Goal: Task Accomplishment & Management: Use online tool/utility

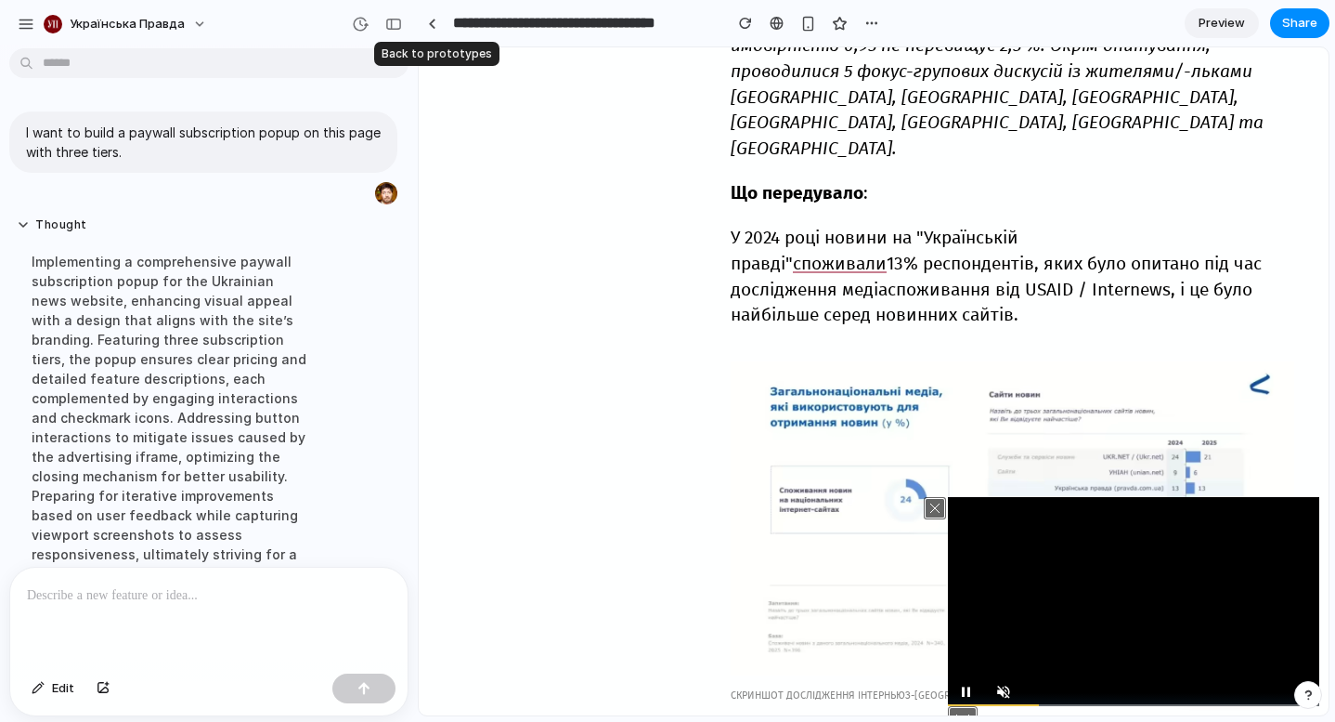
scroll to position [382, 0]
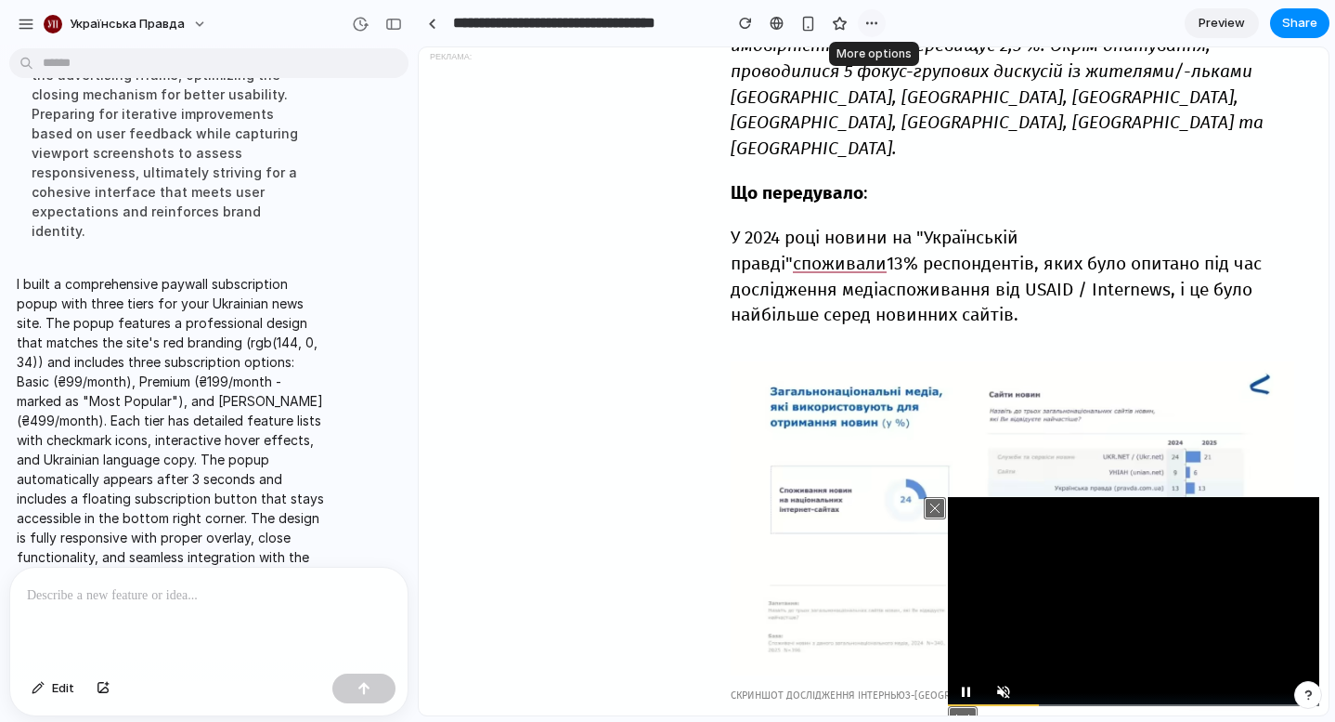
click at [866, 23] on div "button" at bounding box center [872, 23] width 15 height 15
click at [1211, 28] on div "Duplicate Delete" at bounding box center [667, 361] width 1335 height 722
click at [1214, 28] on span "Preview" at bounding box center [1222, 23] width 46 height 19
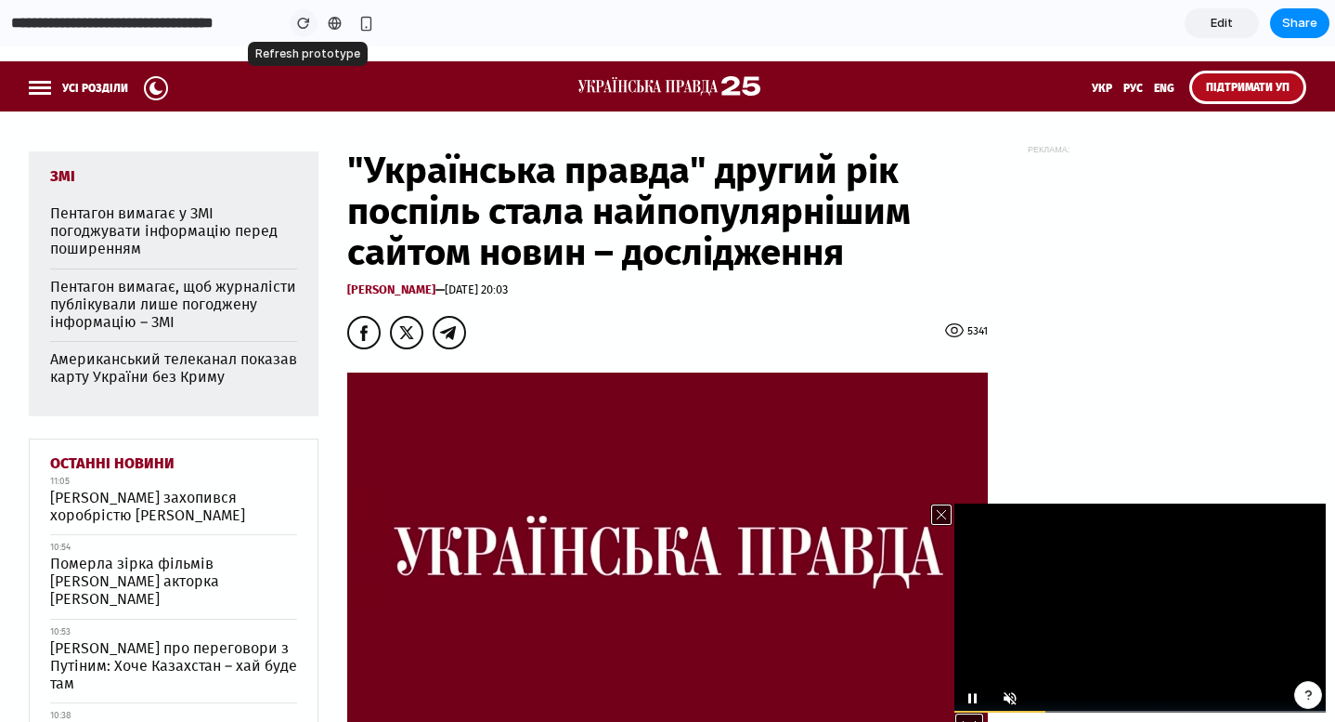
click at [306, 22] on div "button" at bounding box center [303, 23] width 13 height 13
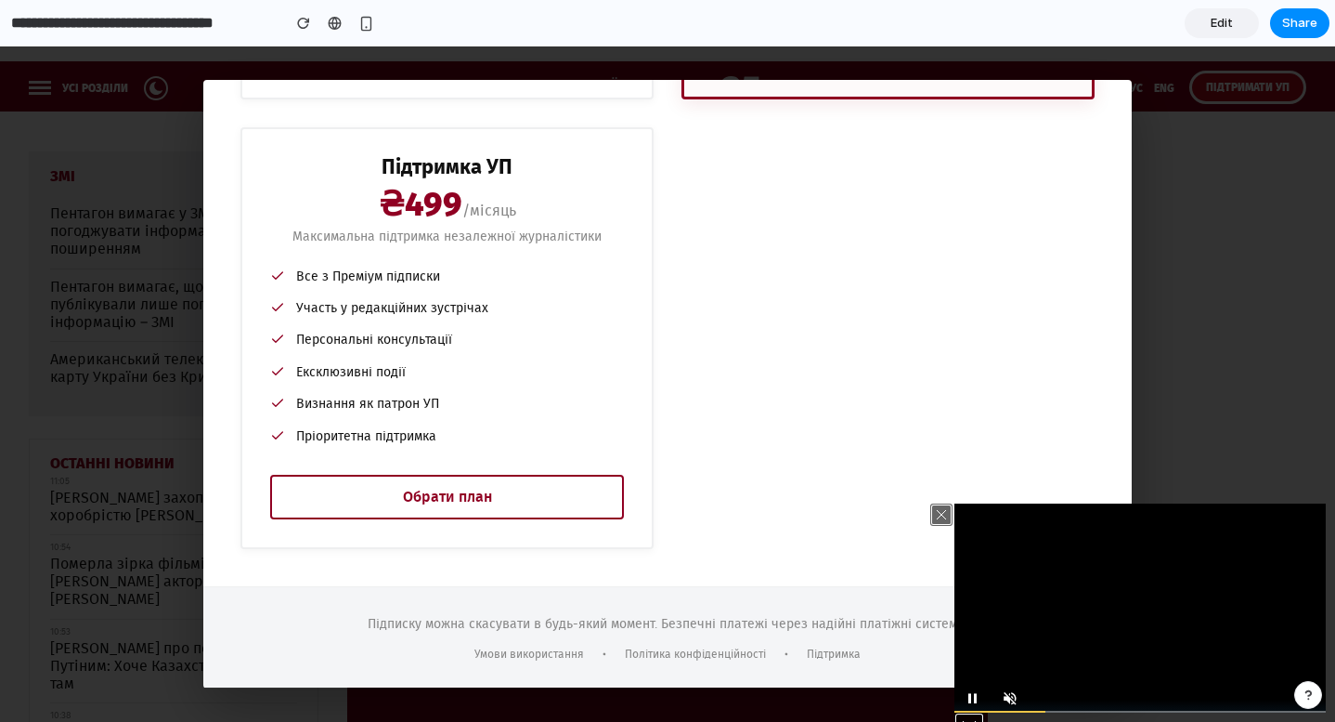
scroll to position [691, 0]
click at [940, 515] on icon at bounding box center [941, 514] width 9 height 9
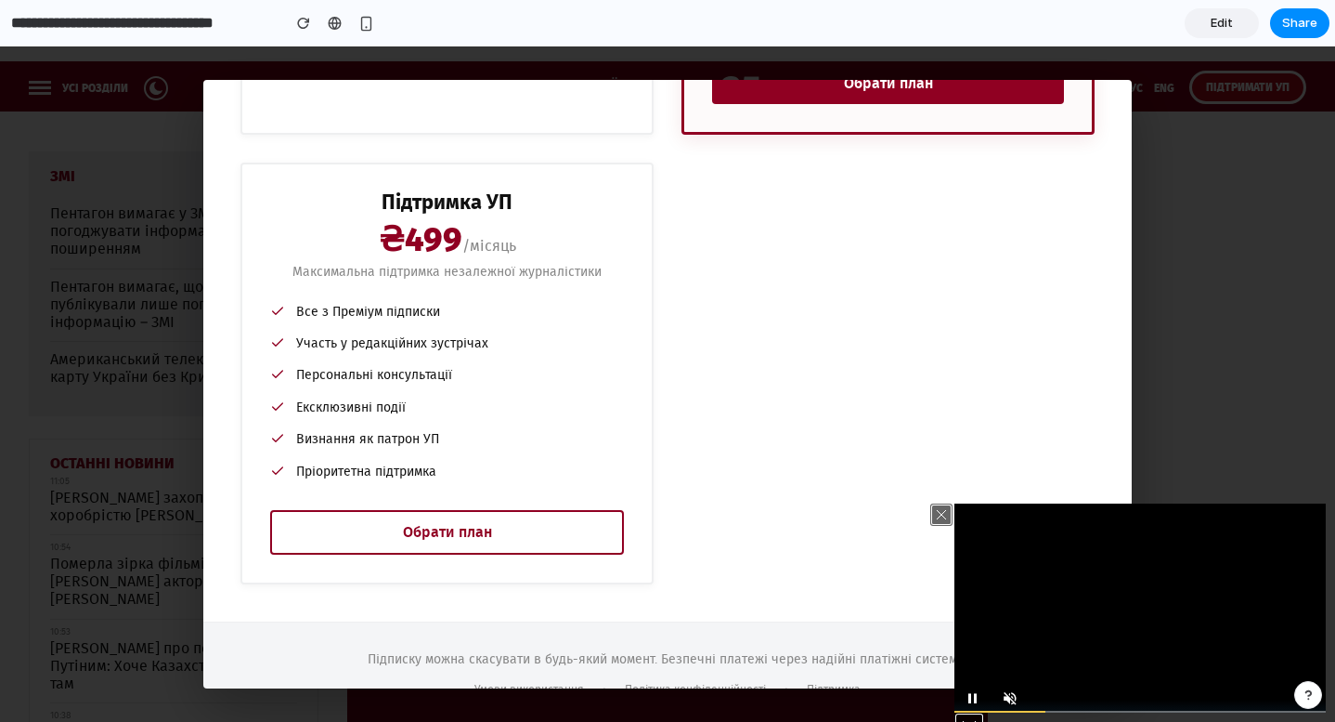
scroll to position [611, 0]
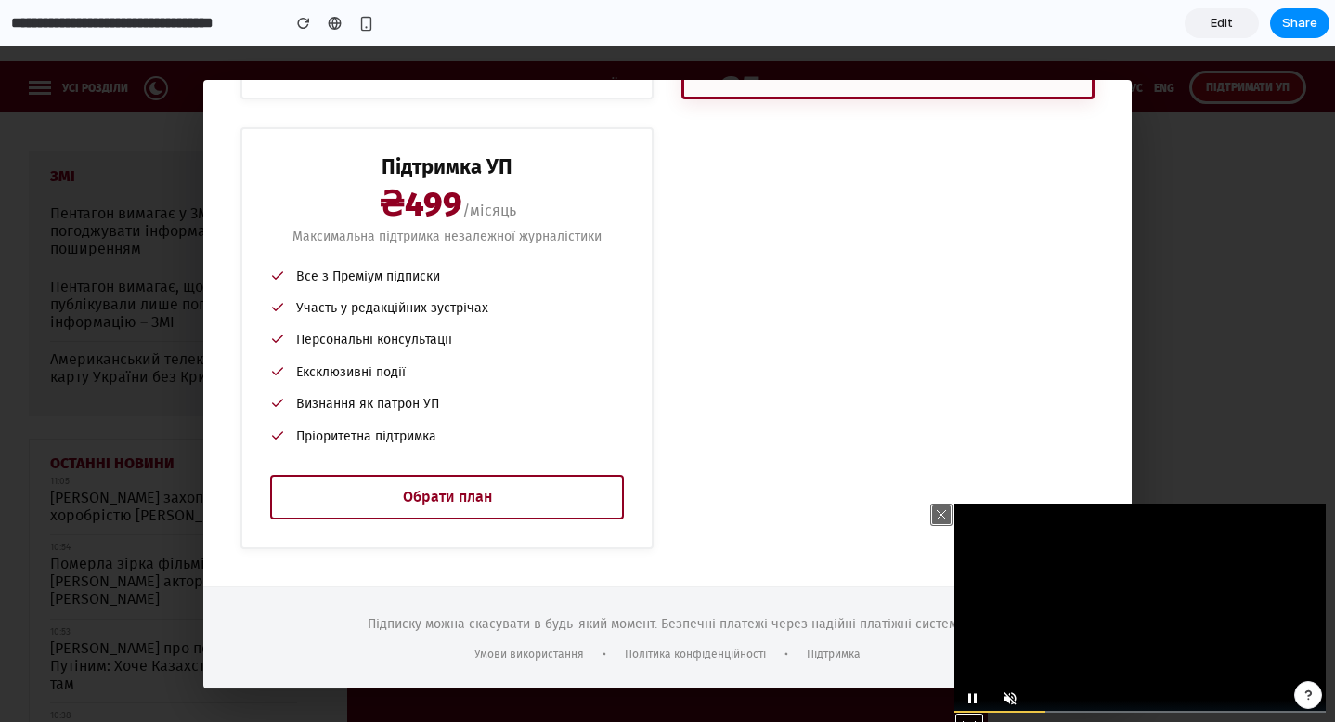
click at [733, 348] on div "Базова підписка ₴99 /місяць Доступ до всіх статей без реклами Безлімітний досту…" at bounding box center [667, 114] width 929 height 944
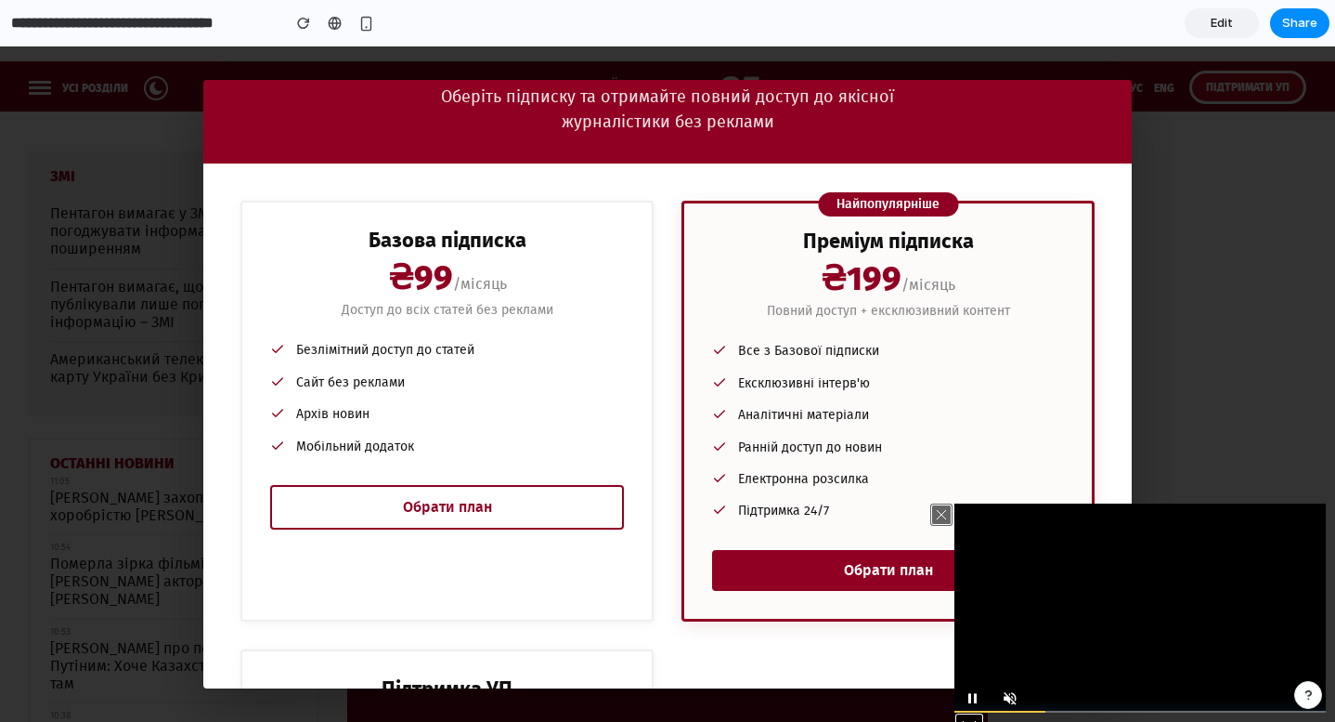
scroll to position [0, 0]
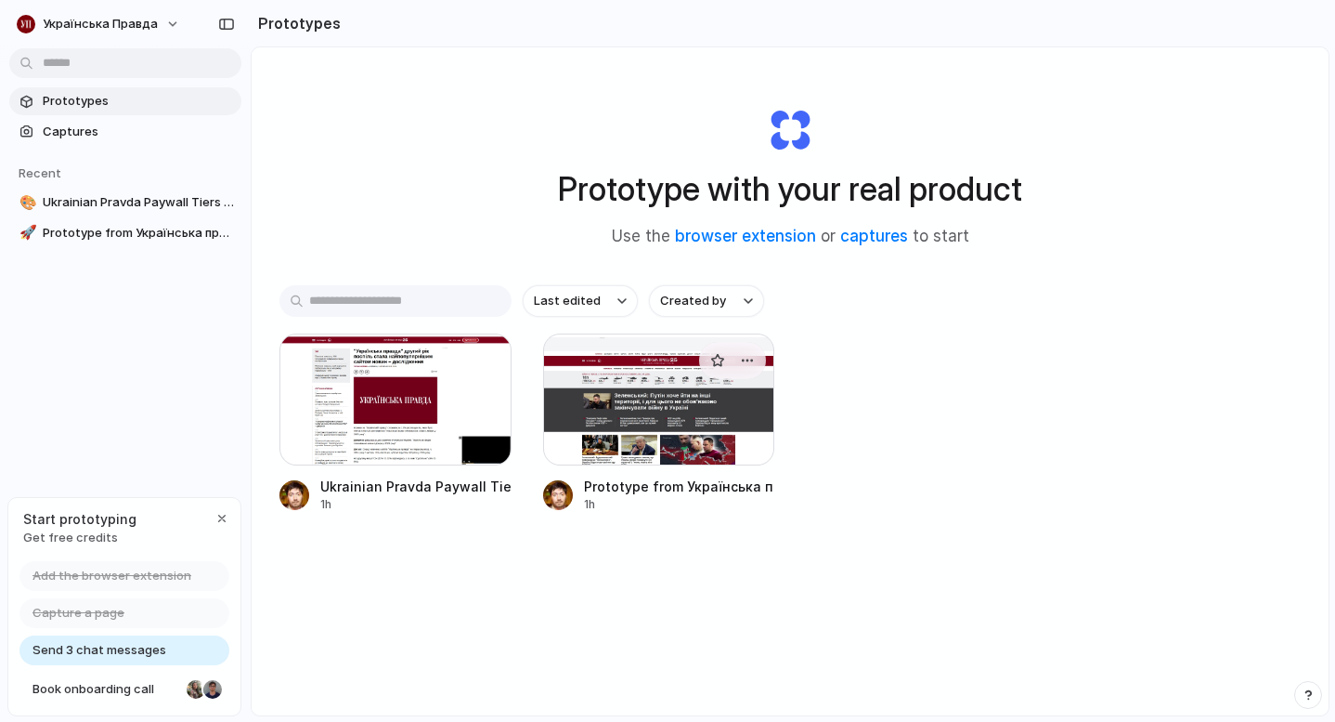
click at [740, 414] on div at bounding box center [659, 399] width 232 height 132
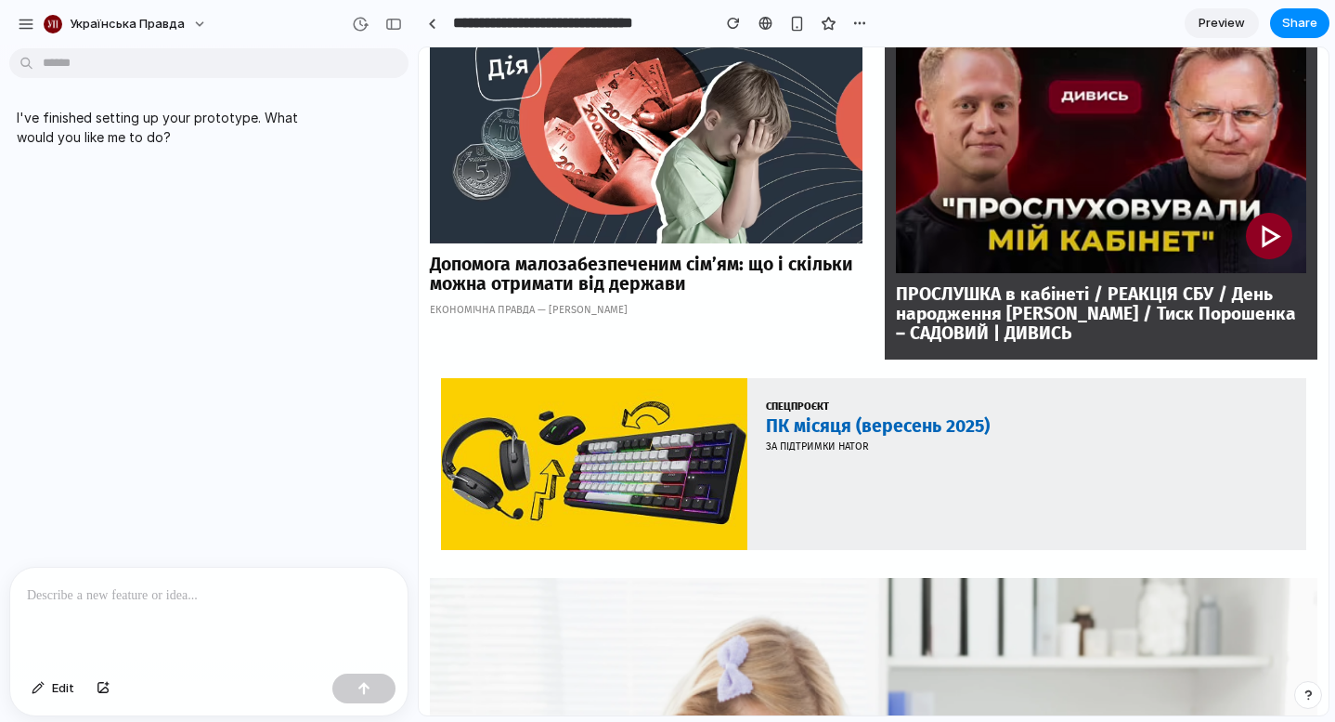
scroll to position [5095, 0]
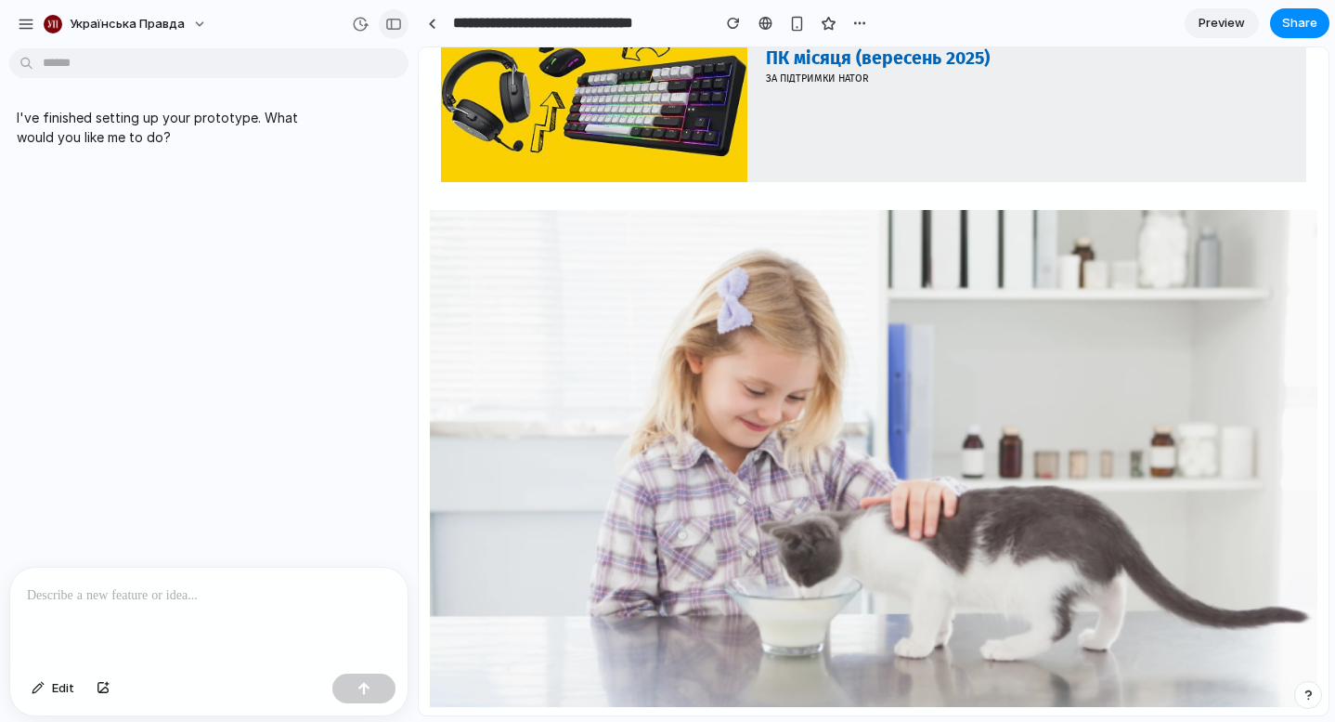
click at [398, 23] on div "button" at bounding box center [393, 24] width 17 height 13
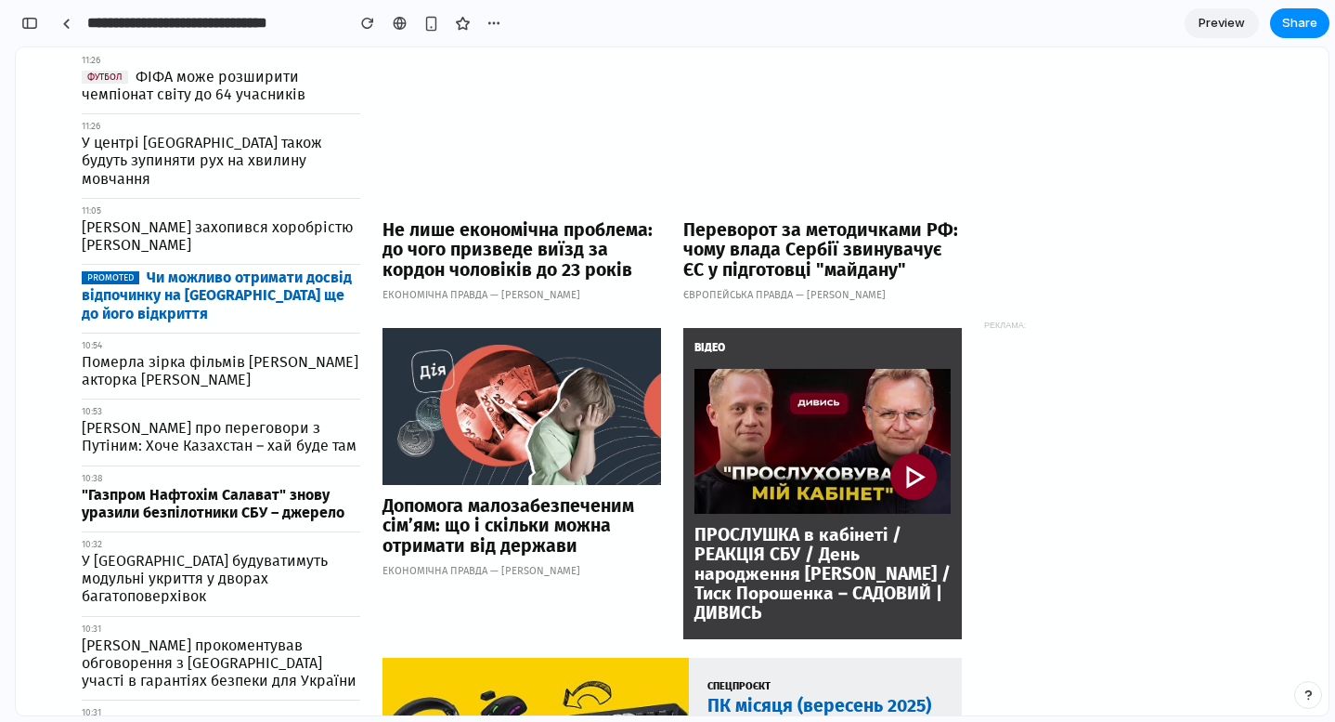
scroll to position [0, 0]
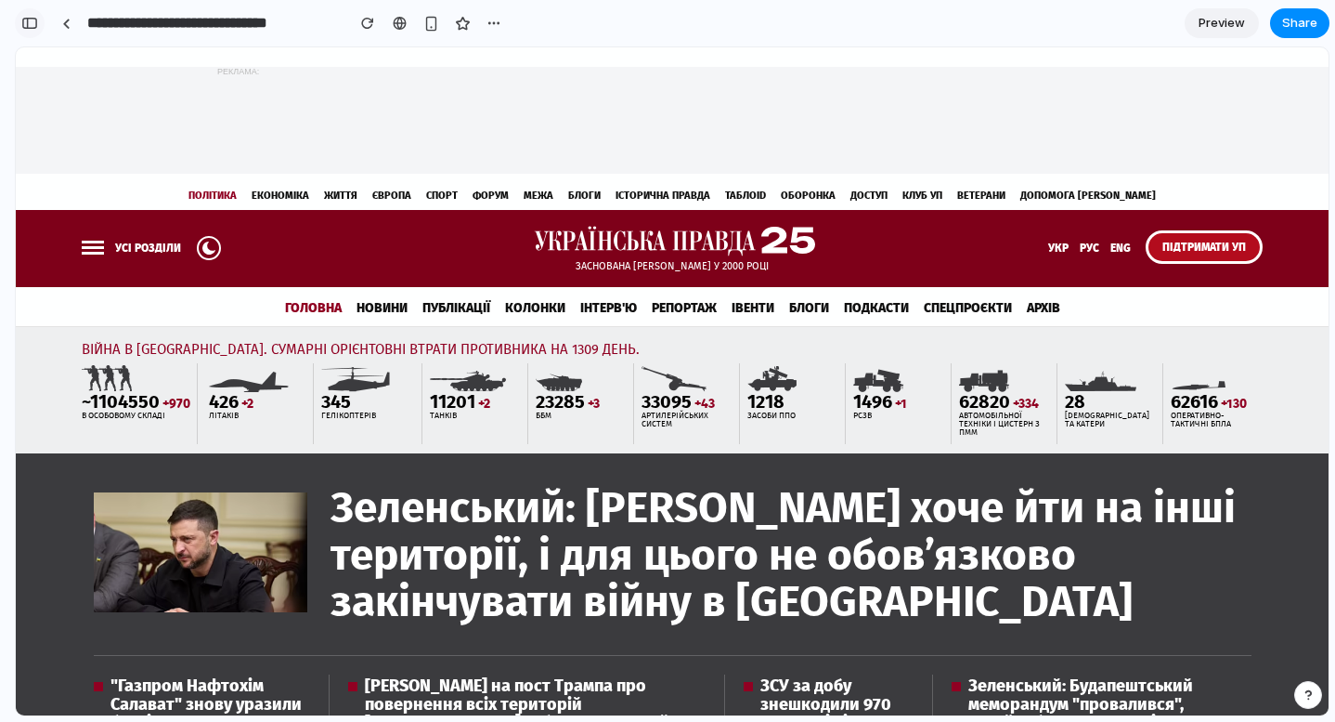
click at [33, 30] on button "button" at bounding box center [30, 23] width 30 height 30
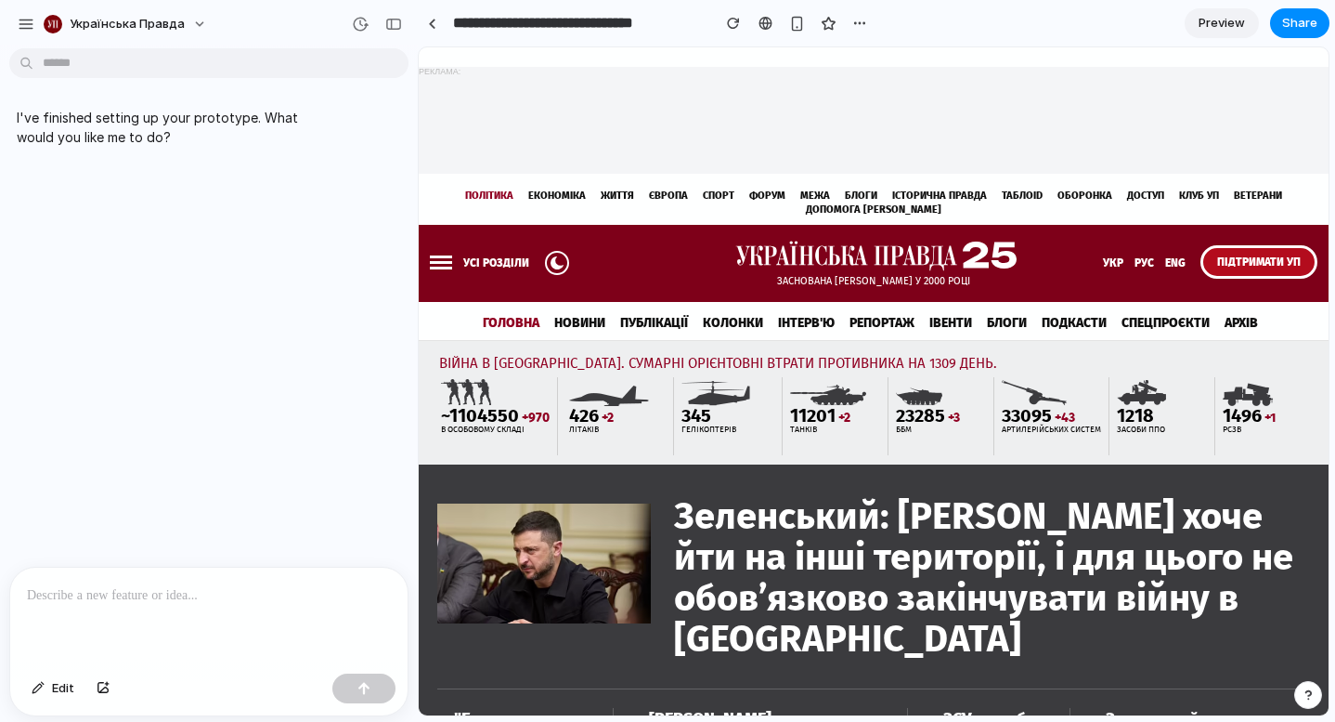
click at [254, 645] on div at bounding box center [208, 616] width 397 height 98
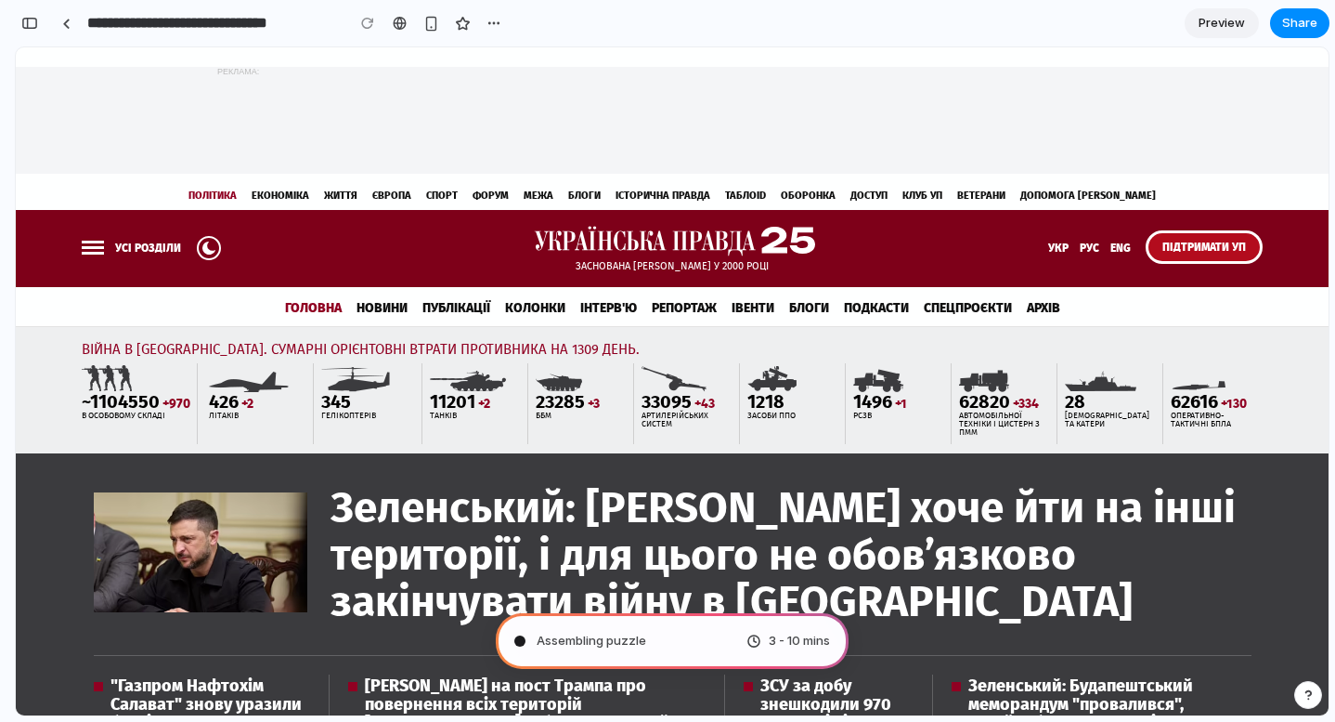
type input "**********"
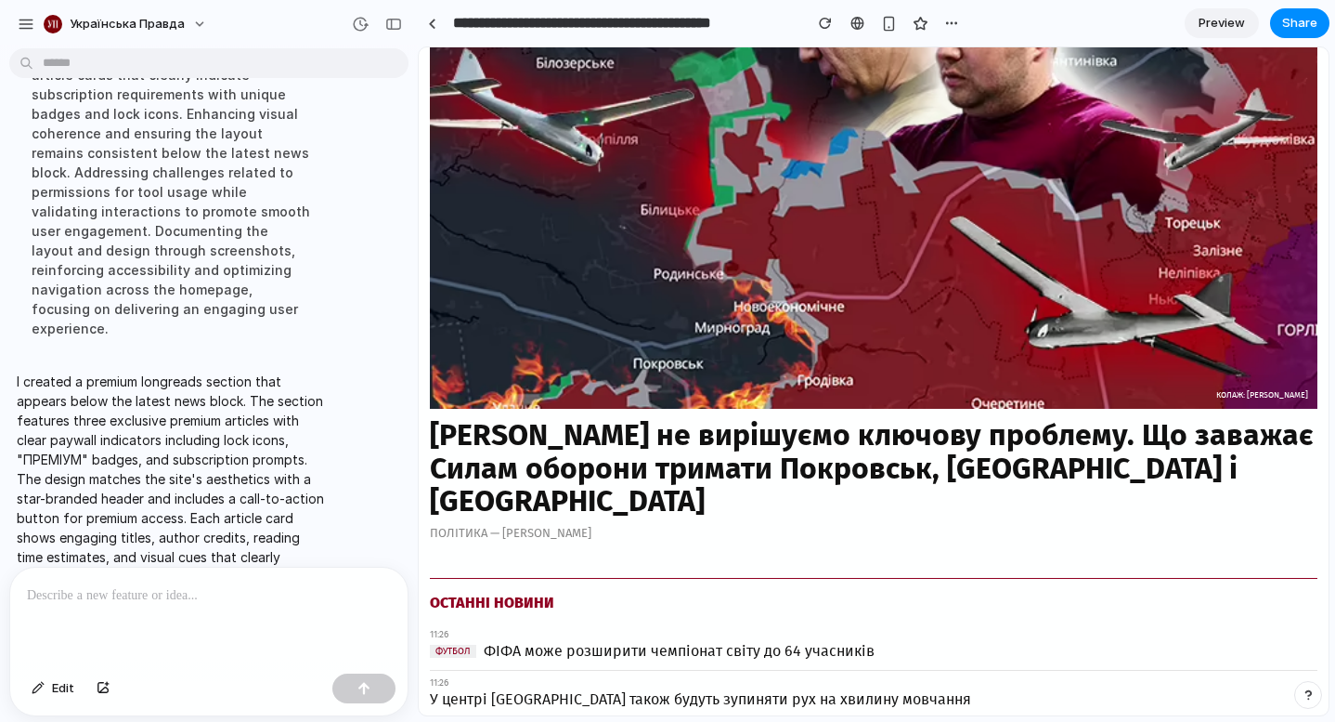
scroll to position [1600, 0]
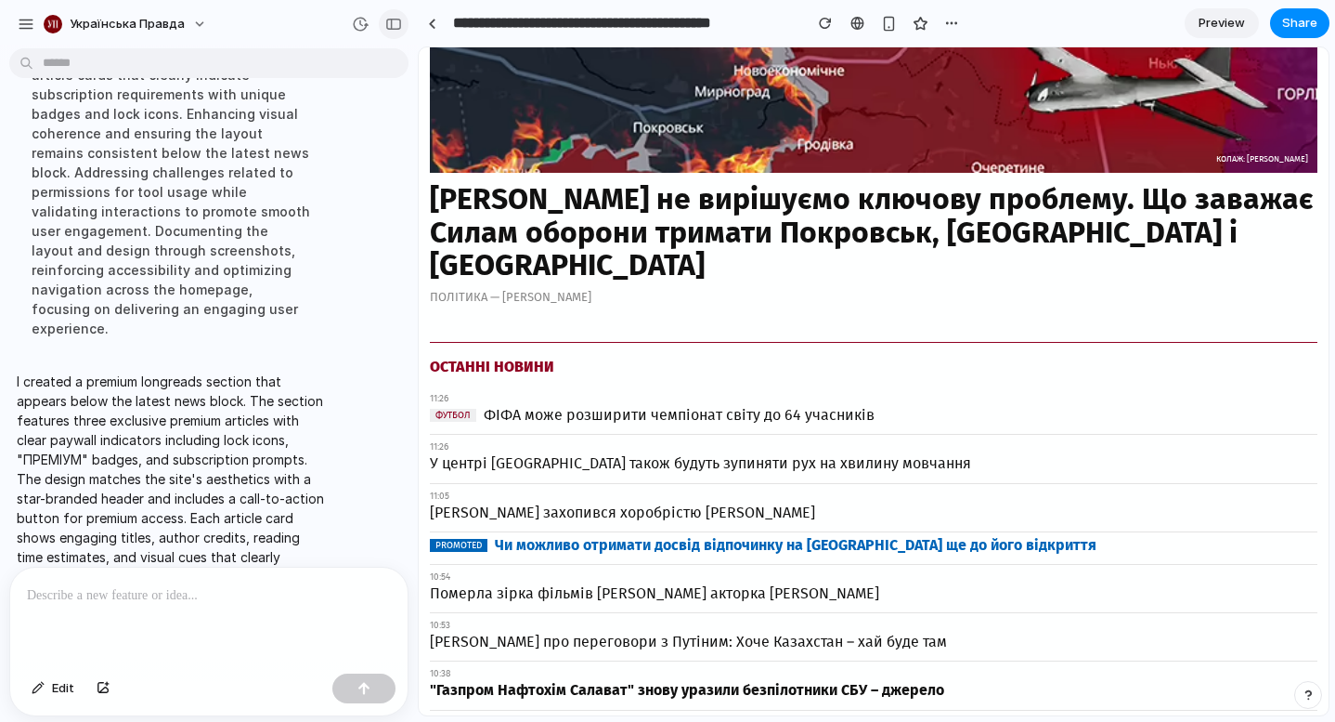
click at [397, 30] on div "button" at bounding box center [393, 24] width 17 height 13
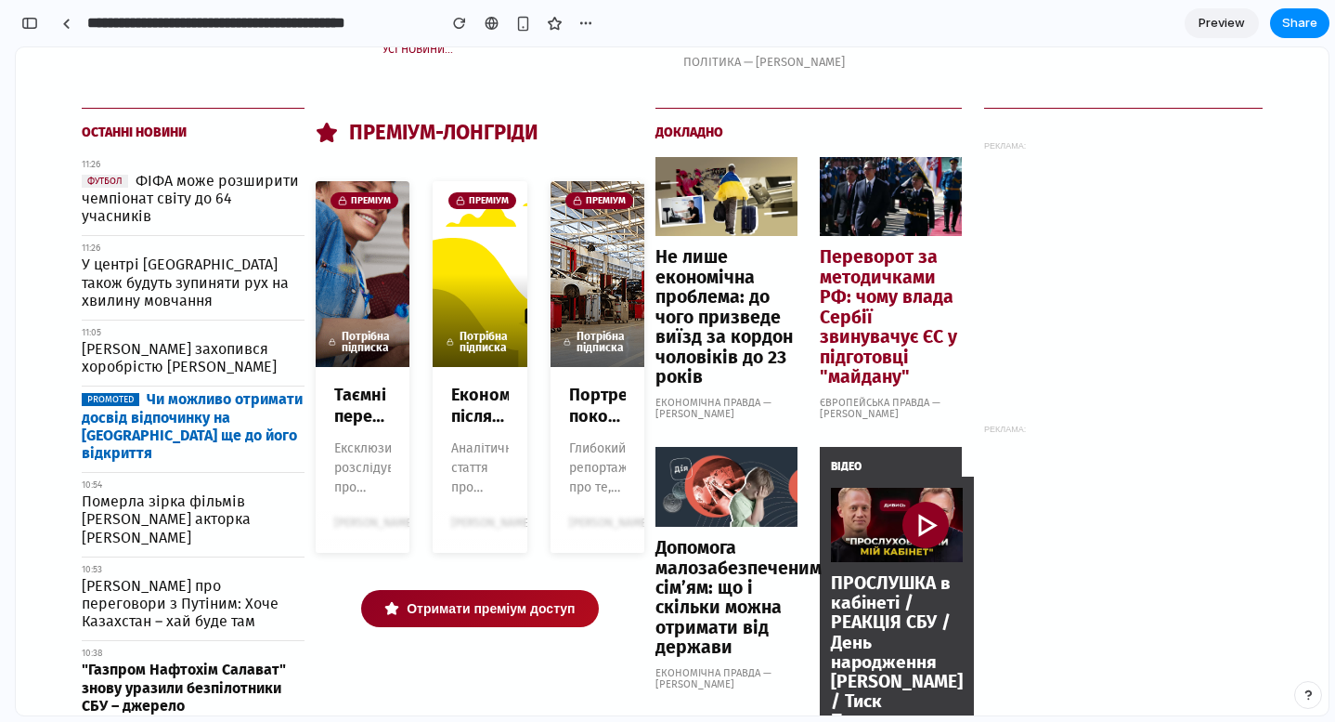
scroll to position [1228, 0]
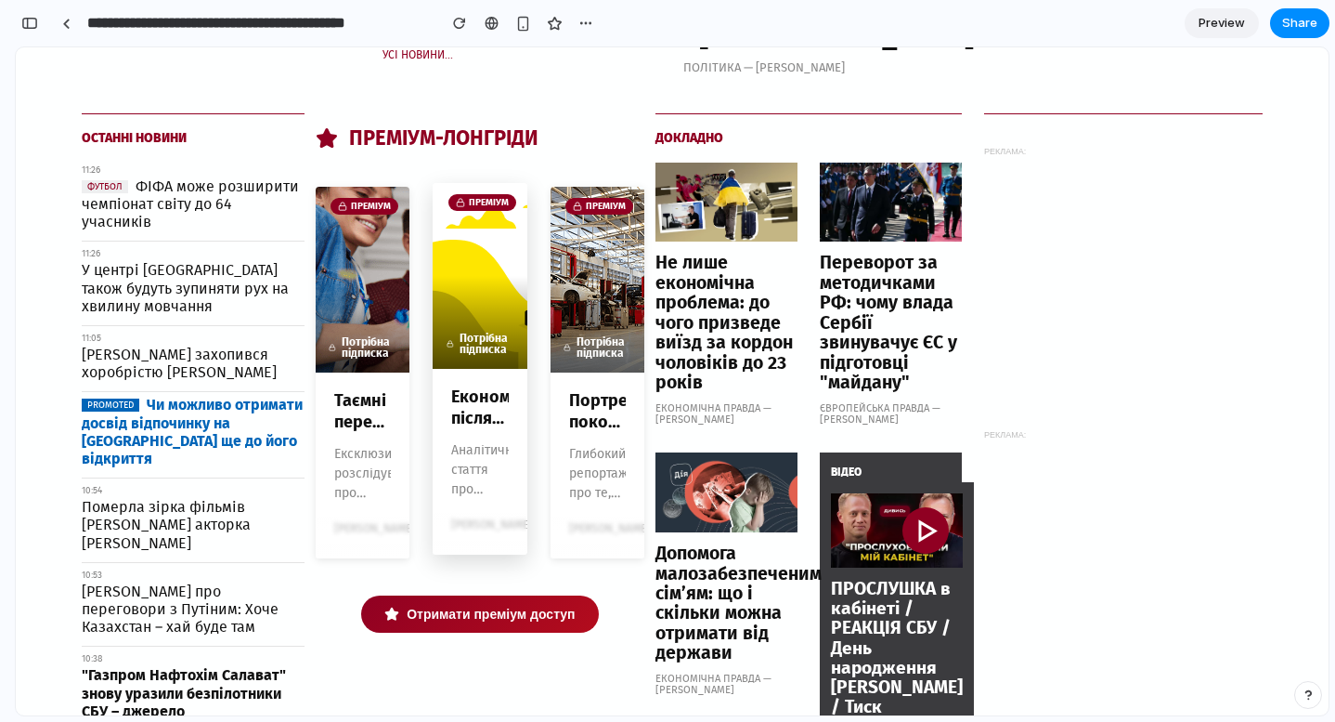
click at [453, 252] on img at bounding box center [618, 287] width 371 height 208
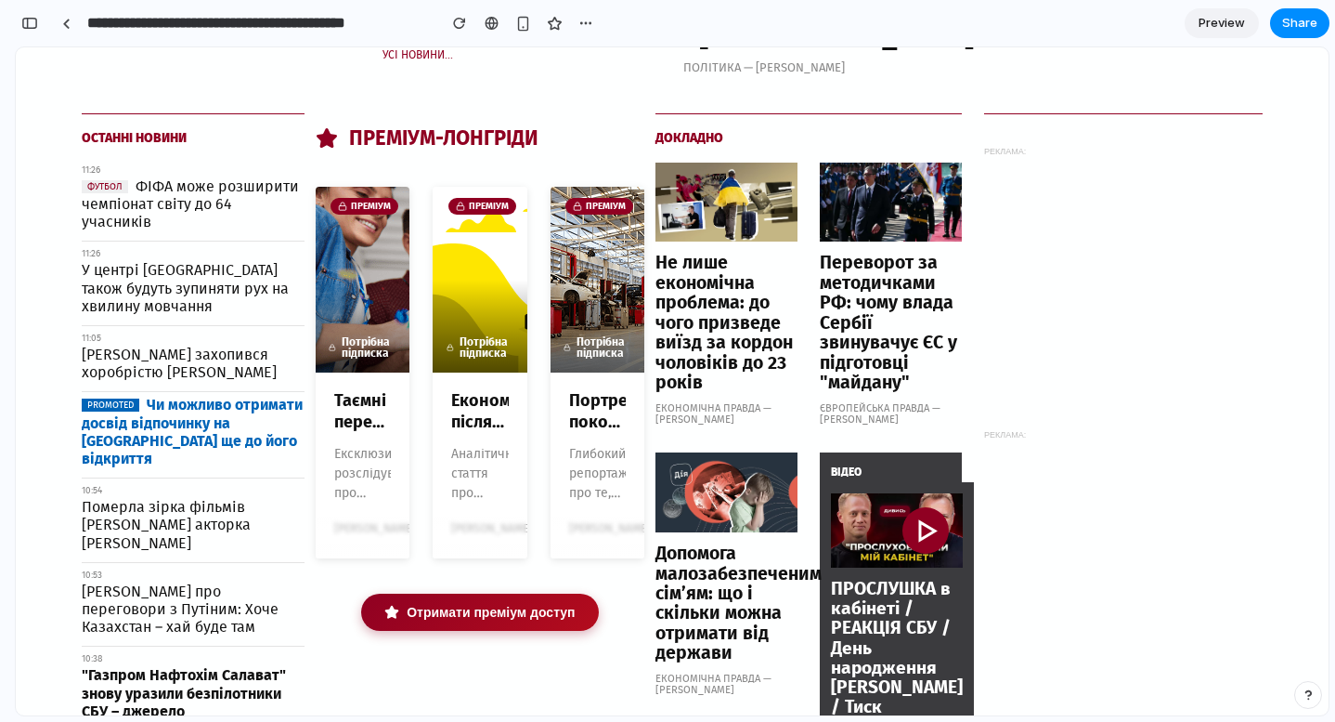
click at [484, 631] on button "Отримати преміум доступ" at bounding box center [479, 611] width 237 height 37
click at [524, 24] on div "button" at bounding box center [523, 24] width 16 height 16
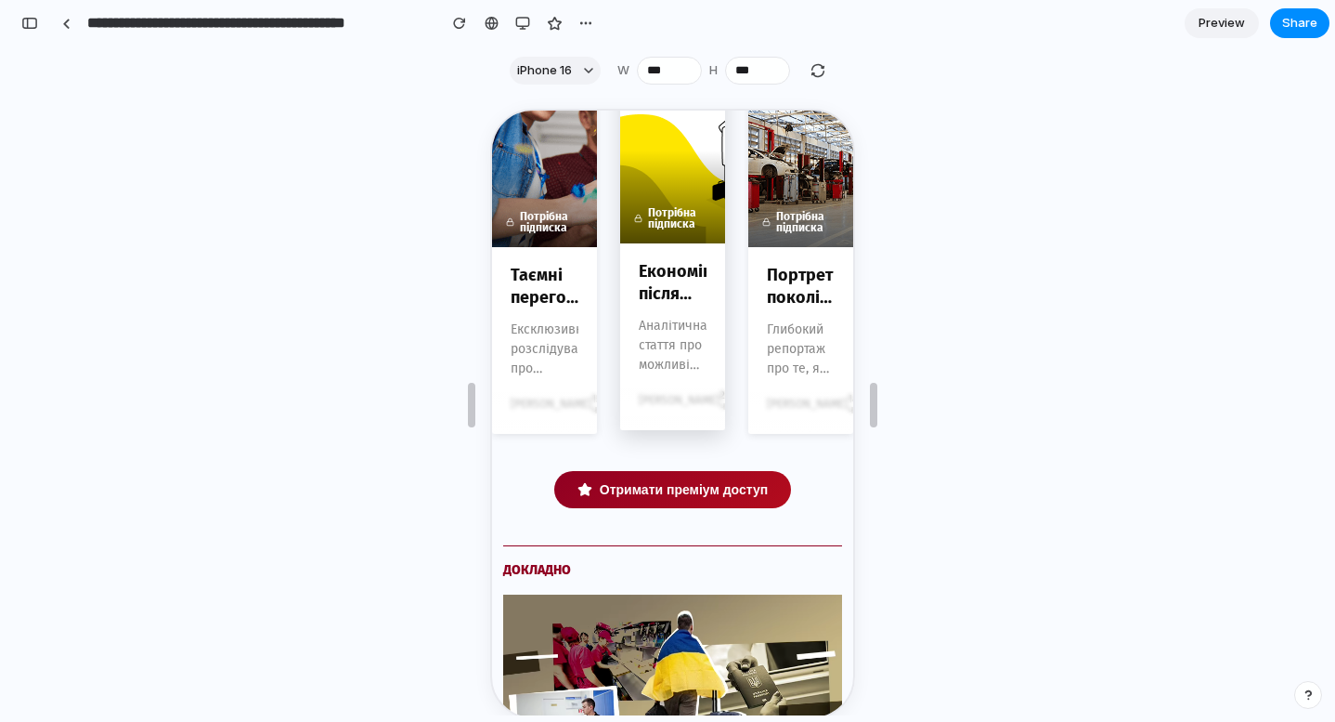
scroll to position [4269, 0]
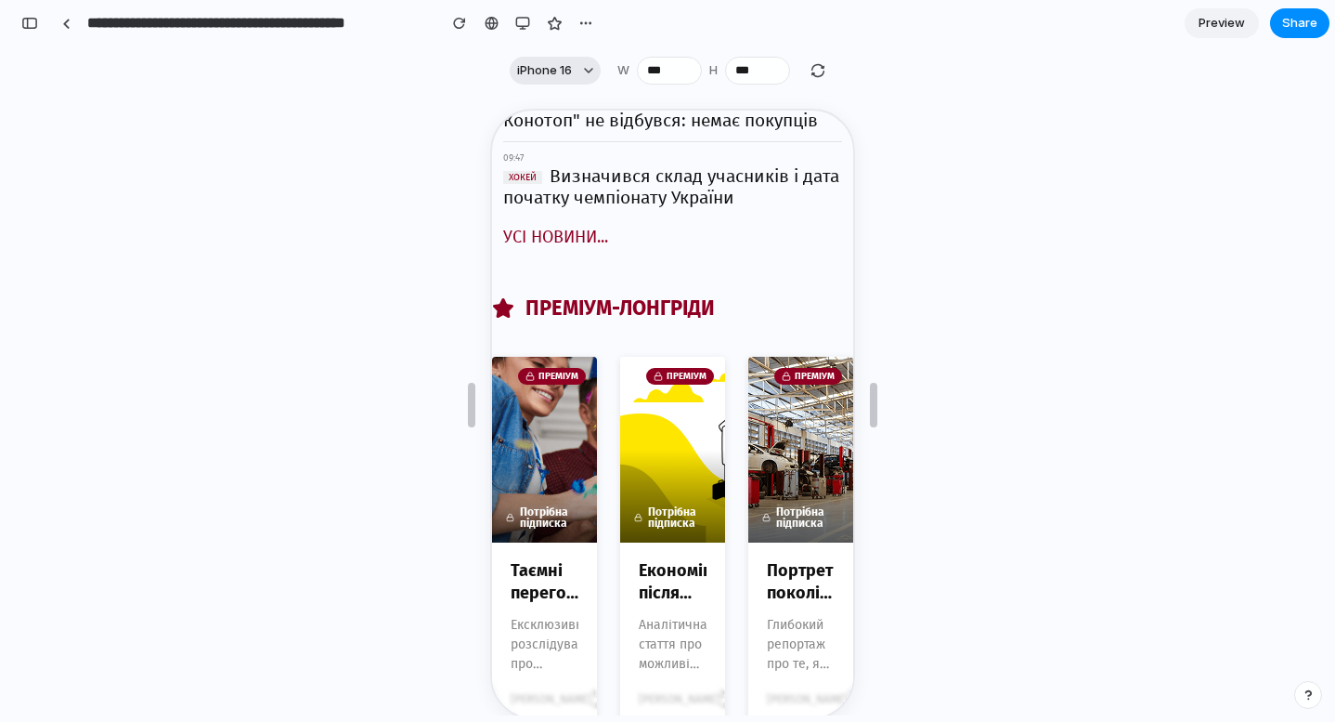
click at [564, 63] on span "iPhone 16" at bounding box center [544, 70] width 55 height 19
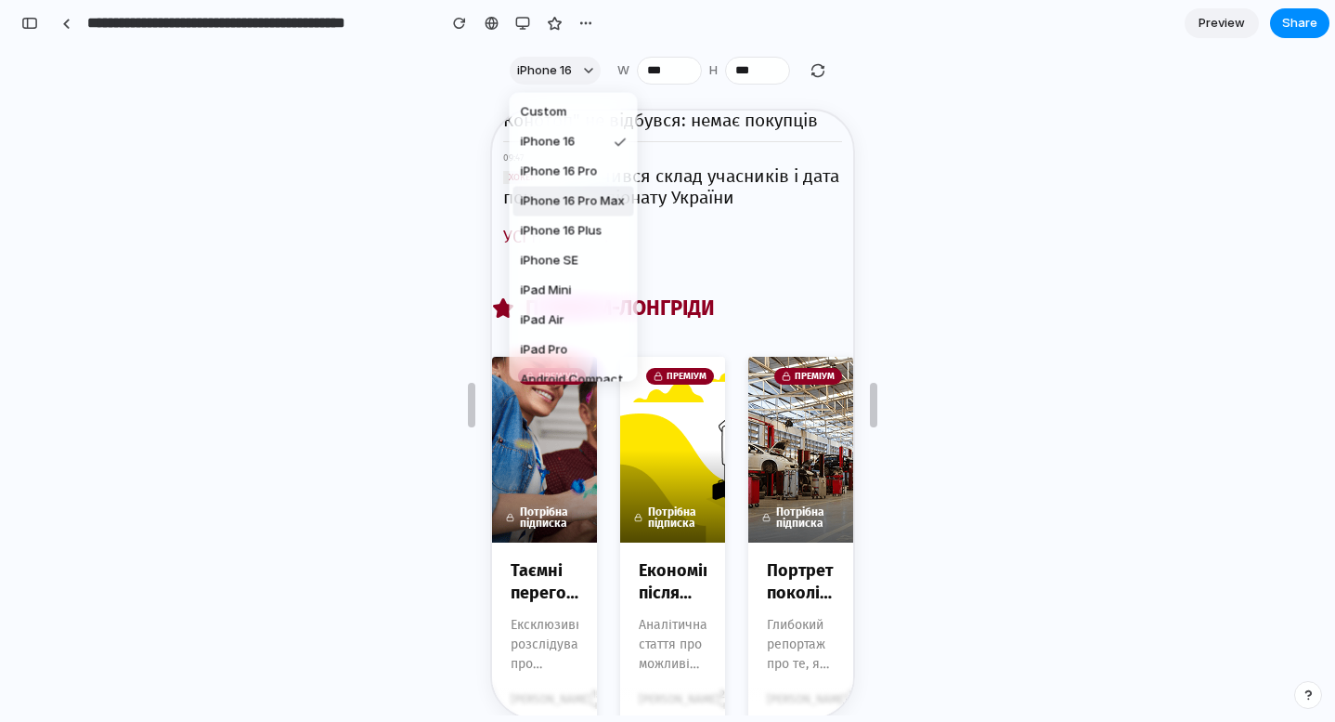
click at [588, 210] on span "iPhone 16 Pro Max" at bounding box center [573, 201] width 104 height 19
type input "***"
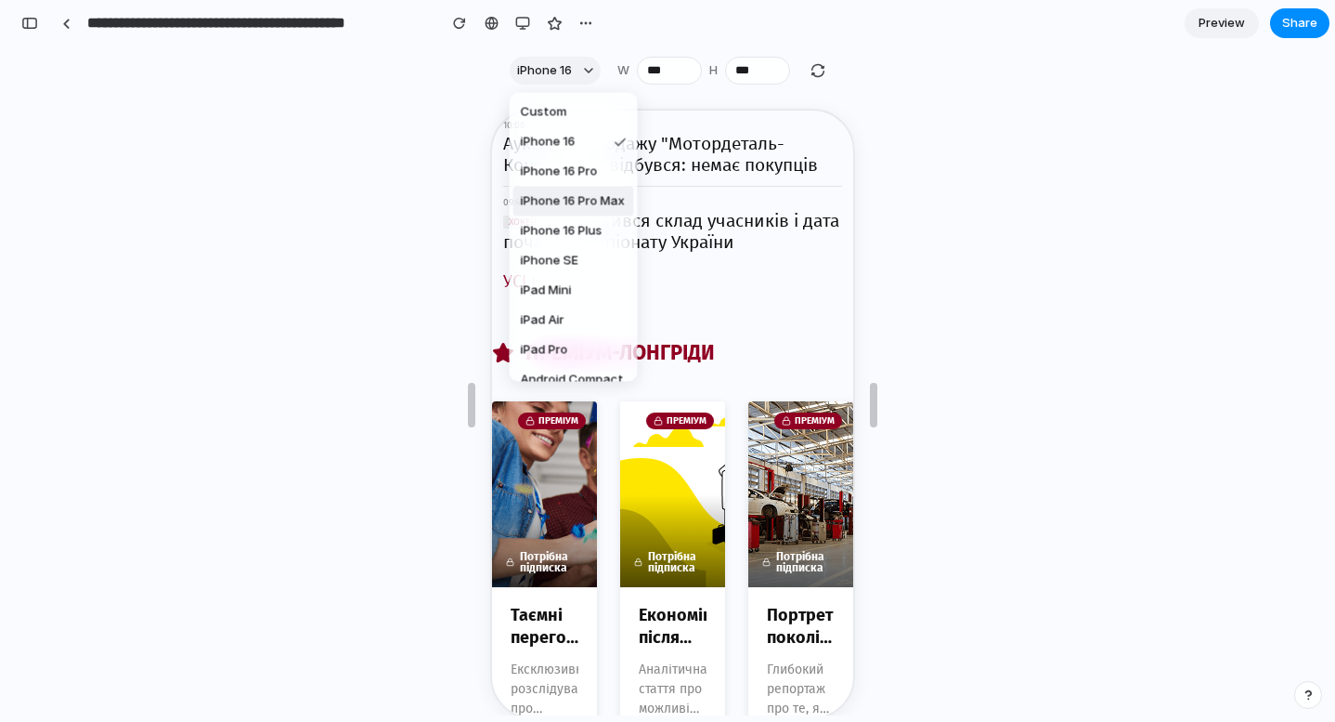
scroll to position [4246, 0]
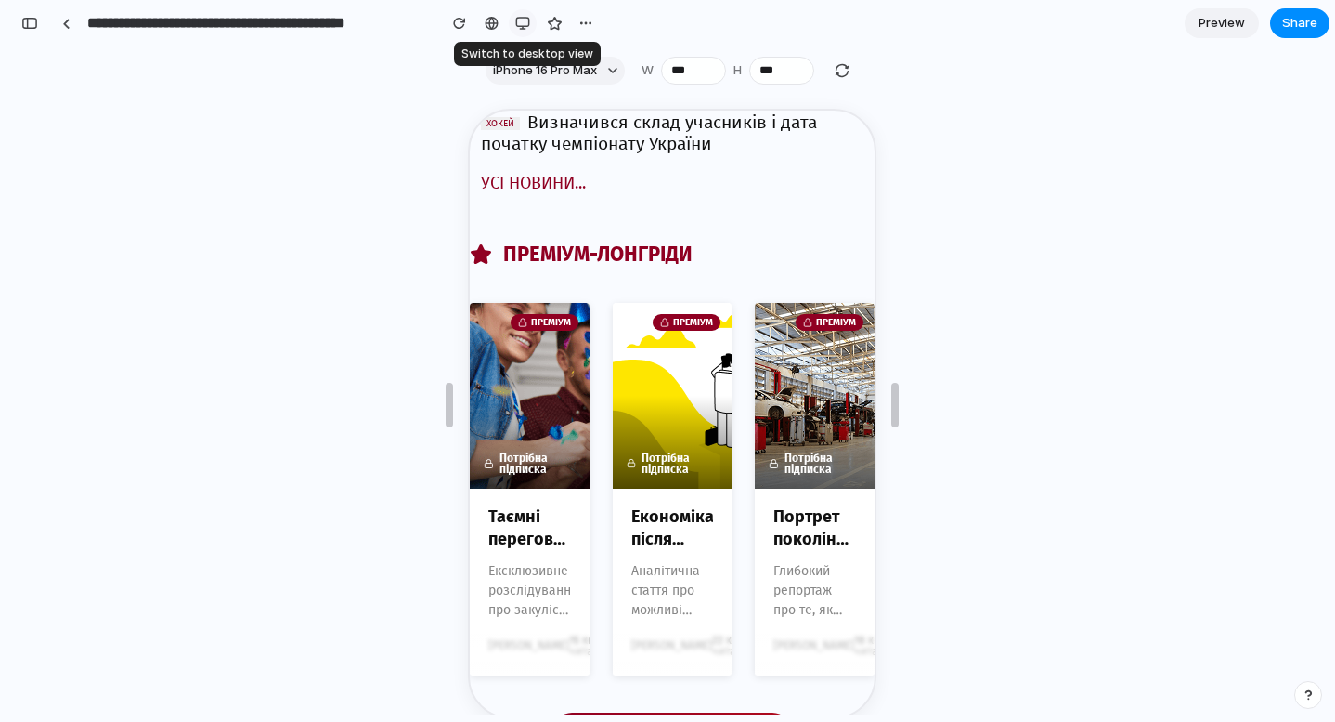
click at [520, 18] on div "button" at bounding box center [522, 23] width 15 height 15
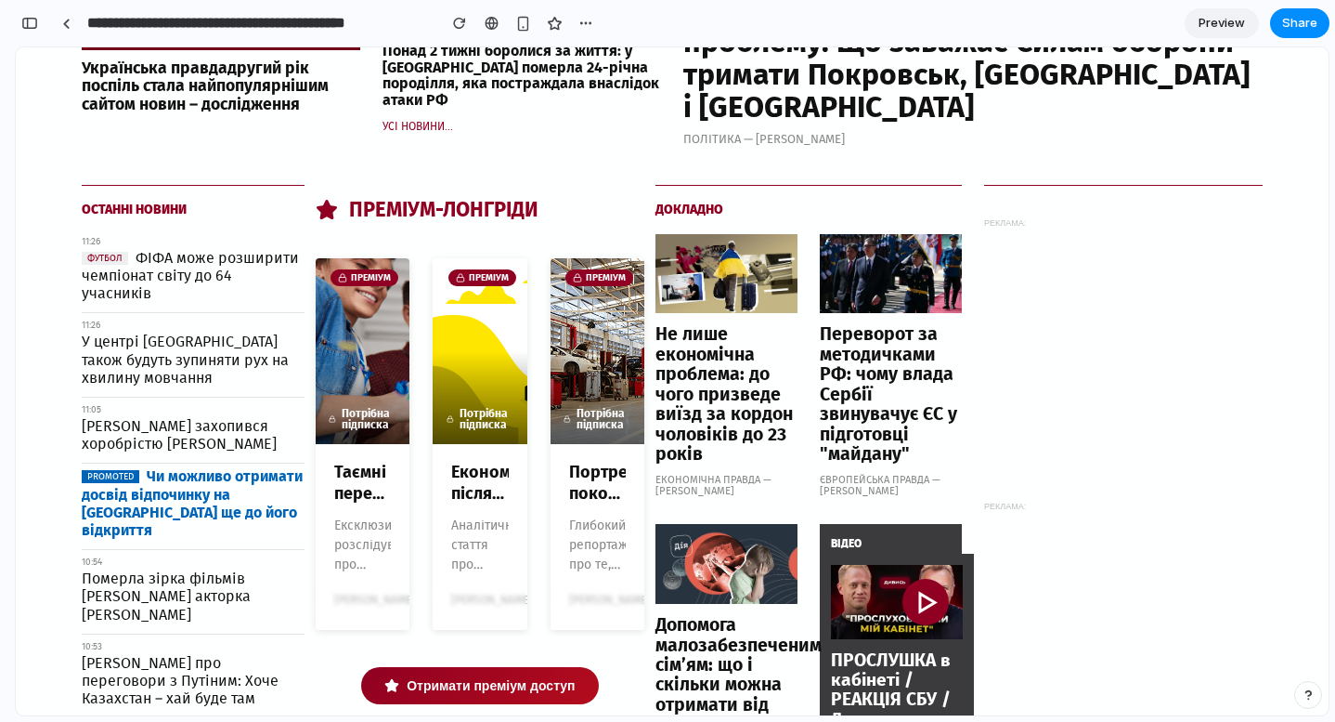
scroll to position [1189, 0]
